Goal: Task Accomplishment & Management: Complete application form

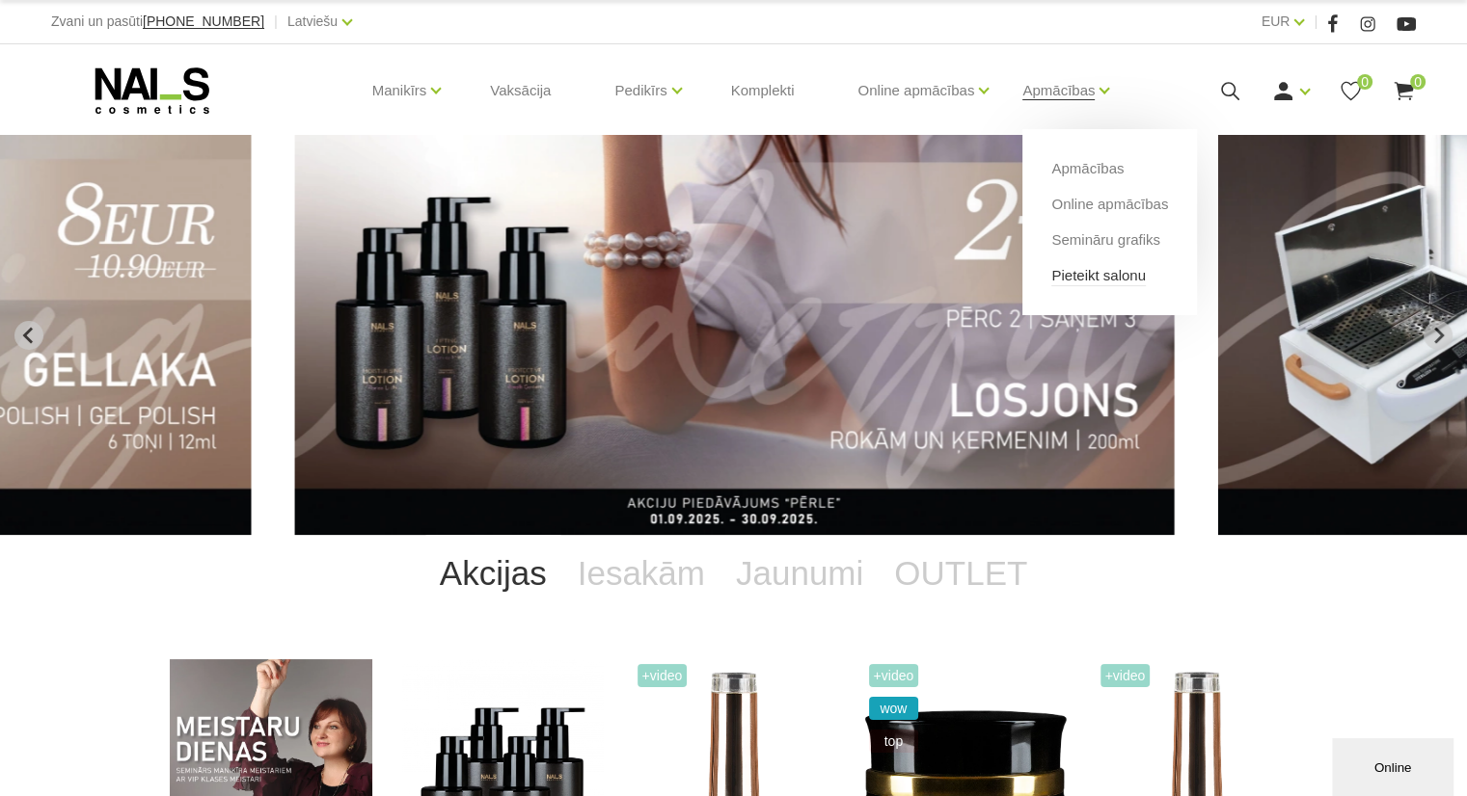
click at [1091, 275] on link "Pieteikt salonu" at bounding box center [1098, 275] width 94 height 21
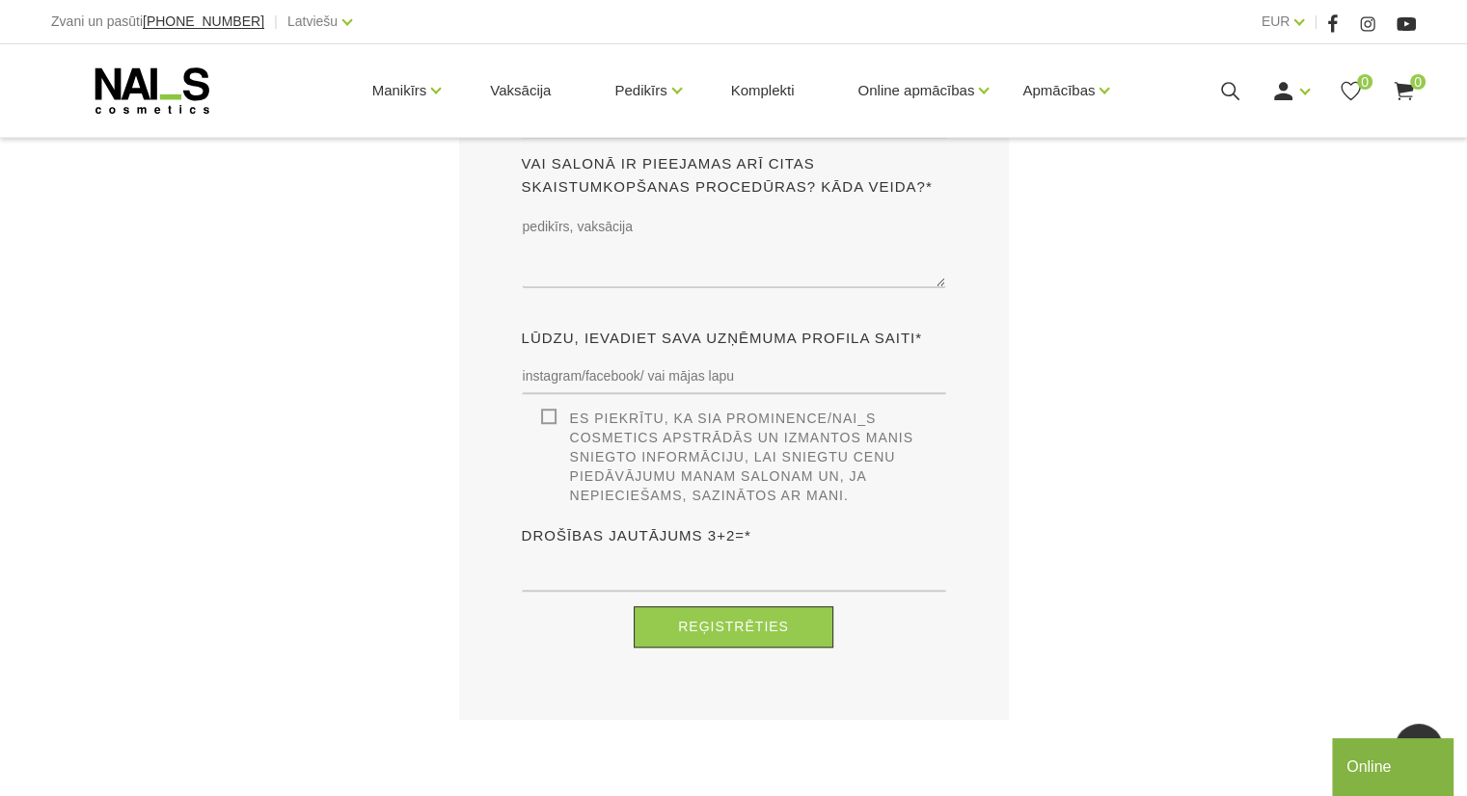
scroll to position [1326, 0]
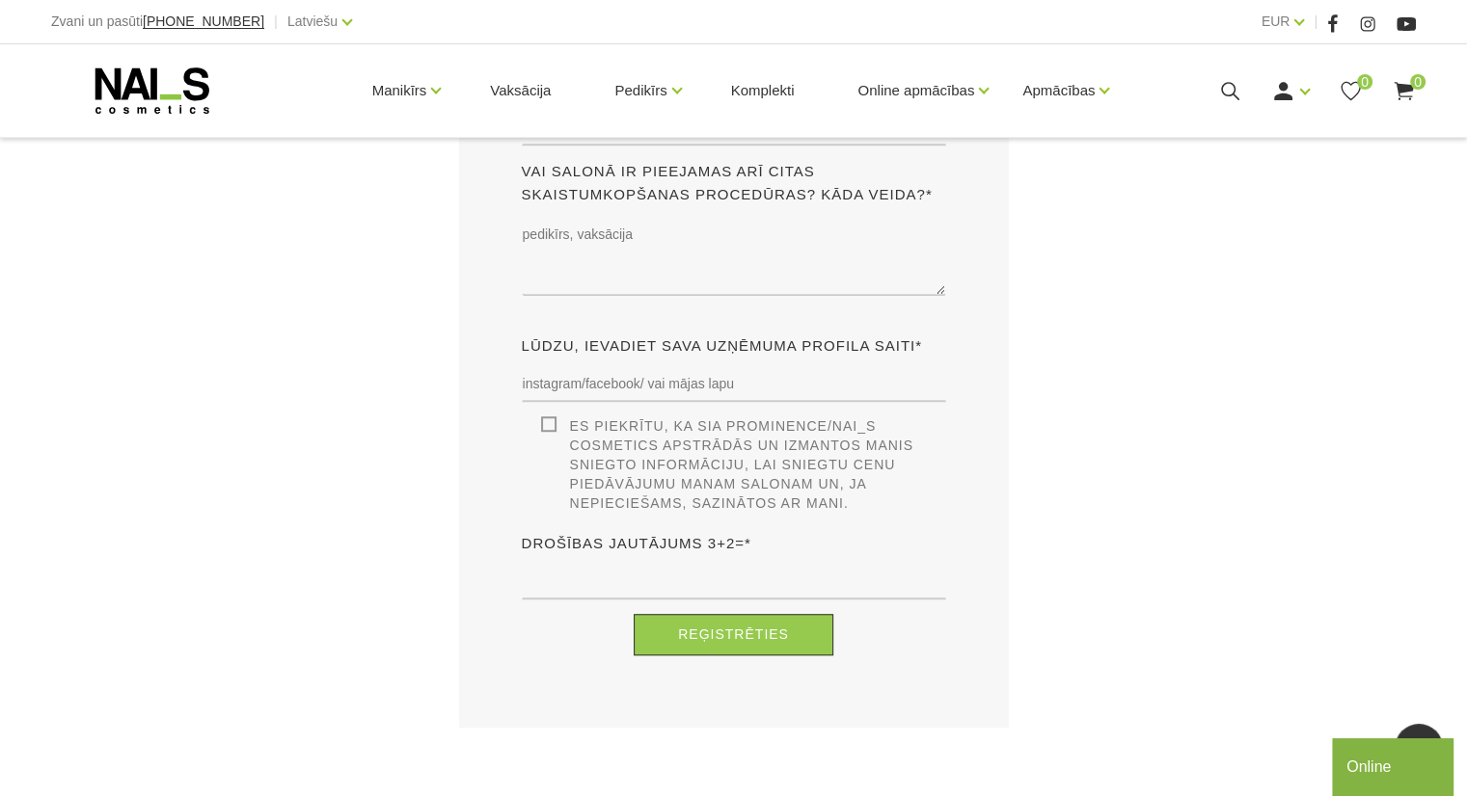
click at [744, 543] on div "Drošības jautājums 3+2=*" at bounding box center [733, 573] width 453 height 82
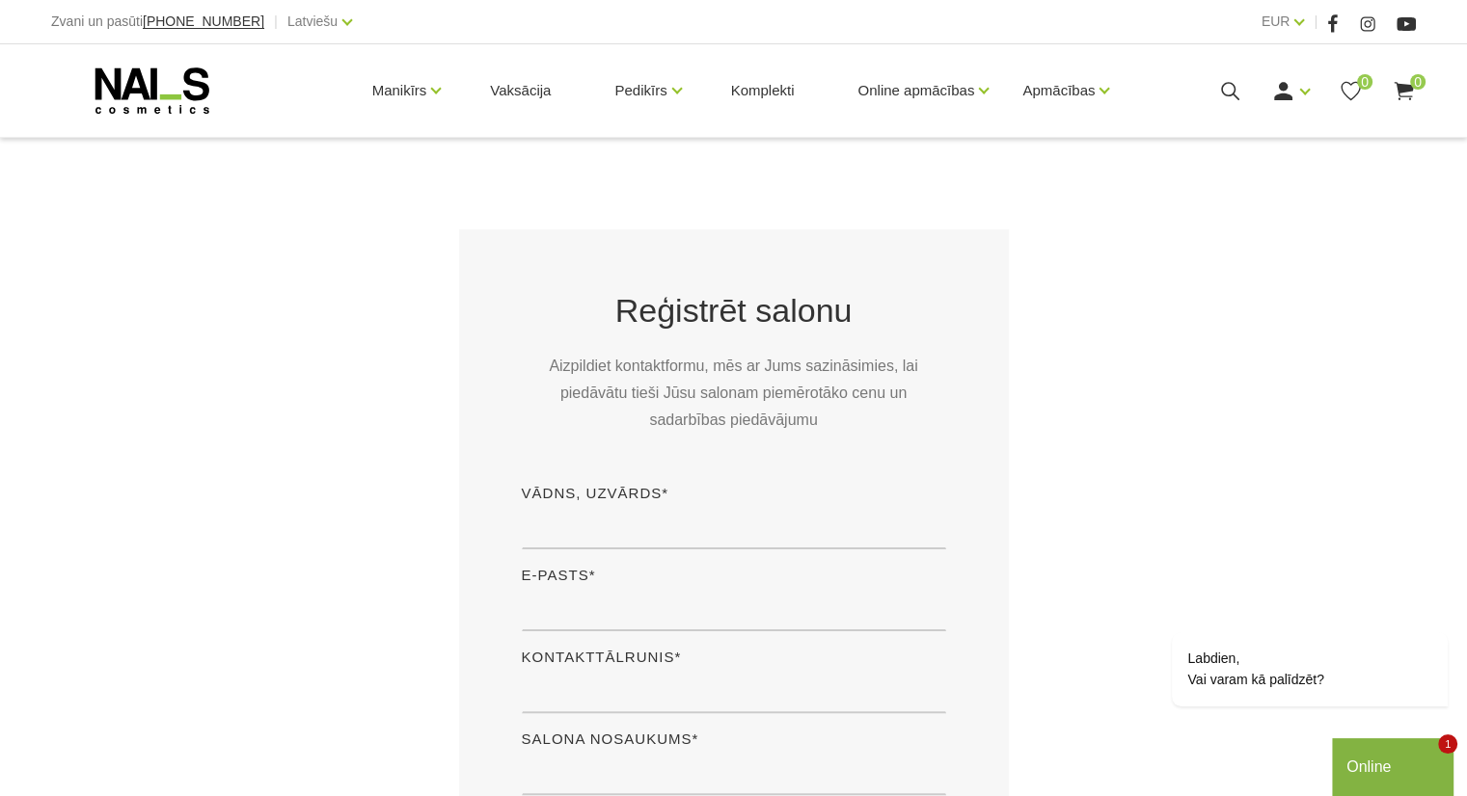
scroll to position [0, 0]
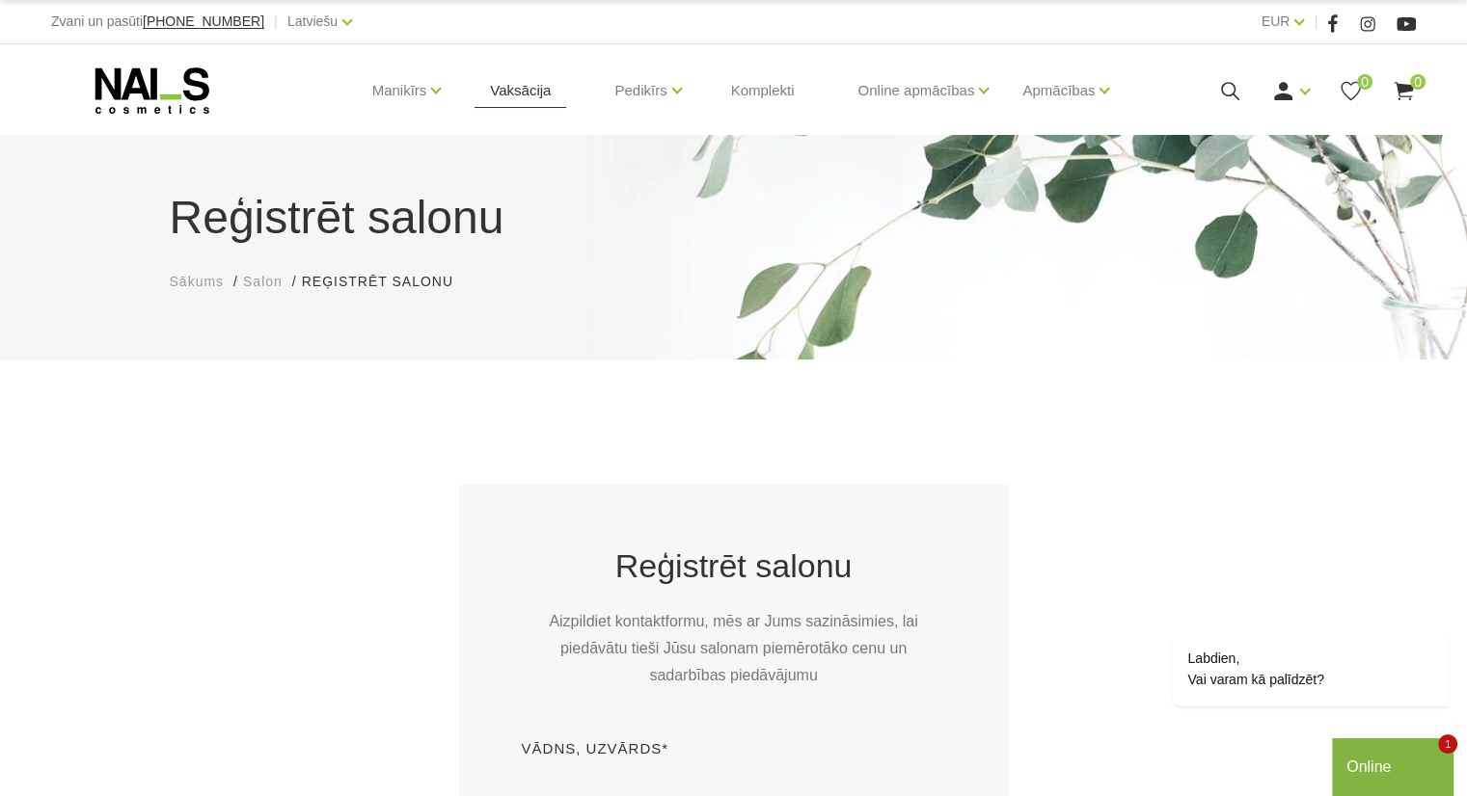
click at [527, 90] on link "Vaksācija" at bounding box center [520, 90] width 92 height 93
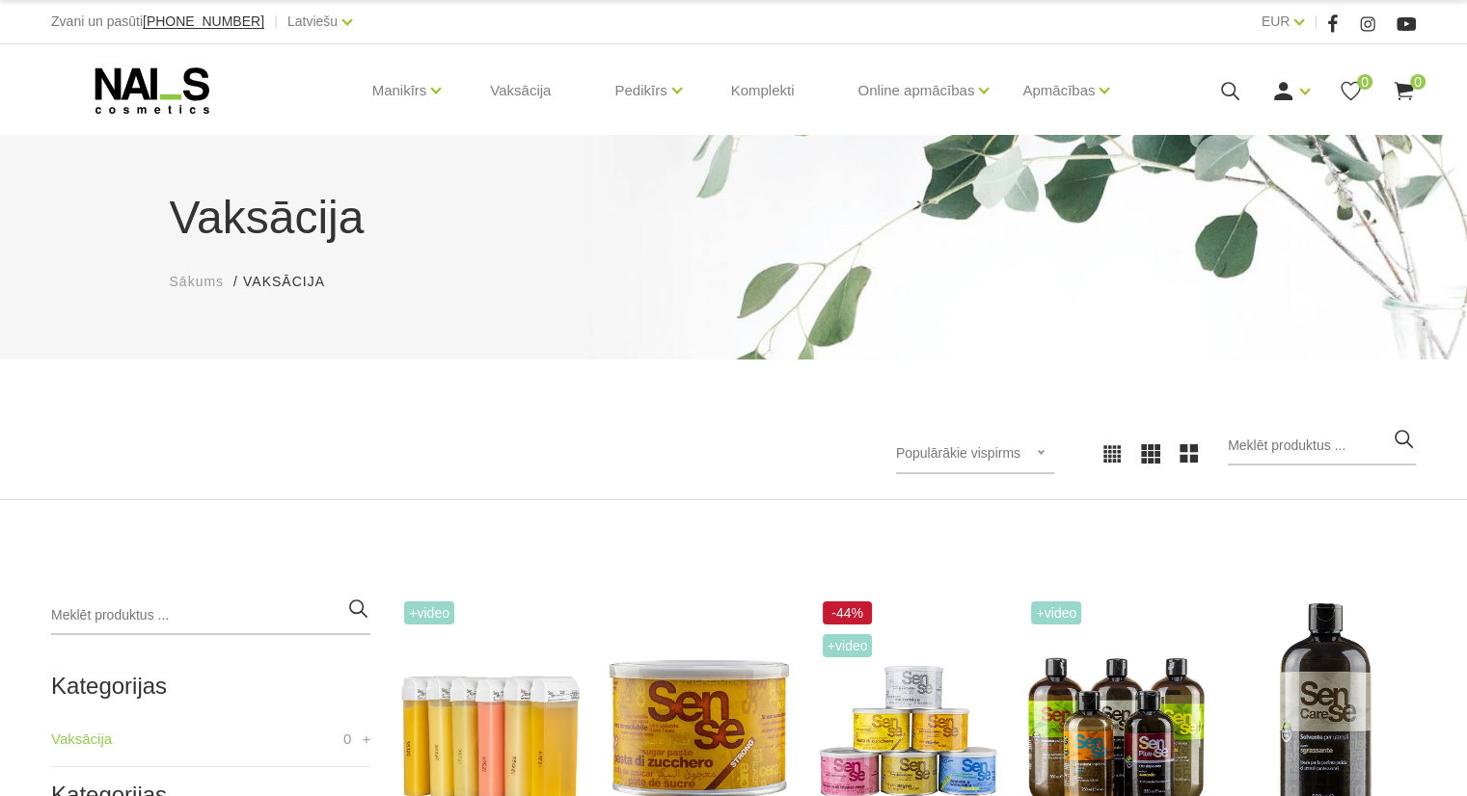
click at [319, 86] on div at bounding box center [187, 91] width 273 height 48
click at [145, 69] on icon at bounding box center [152, 91] width 202 height 48
